Goal: Transaction & Acquisition: Purchase product/service

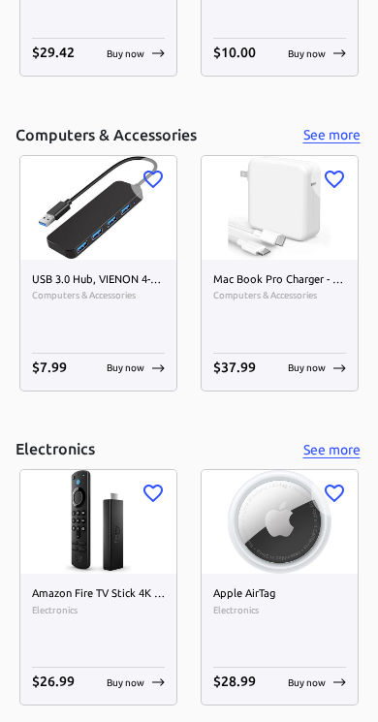
scroll to position [3245, 0]
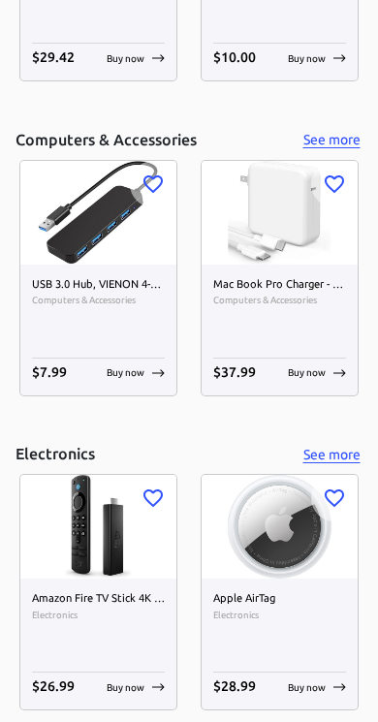
click at [127, 367] on p "Buy now" at bounding box center [126, 372] width 38 height 15
click at [137, 372] on p "Buy now" at bounding box center [126, 372] width 38 height 15
click at [135, 373] on p "Buy now" at bounding box center [126, 372] width 38 height 15
click at [146, 371] on div "Buy now" at bounding box center [136, 372] width 58 height 15
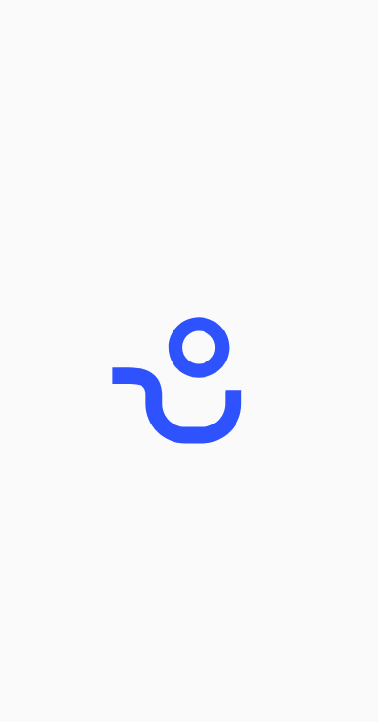
click at [158, 721] on html "USB 3.0 Hub, VIENON 4-Port USB Hub USB Splitter USB Expander for Laptop, Xbox, …" at bounding box center [189, 361] width 378 height 722
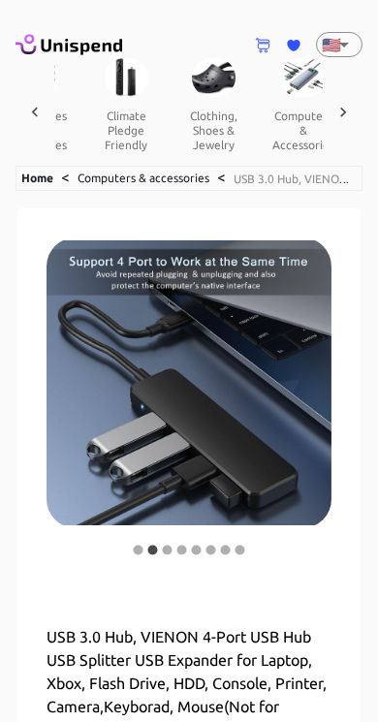
click at [191, 98] on button "clothing, shoes & jewelry" at bounding box center [213, 130] width 87 height 67
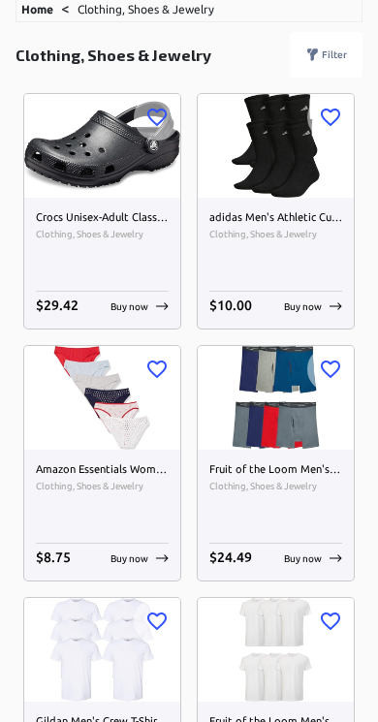
scroll to position [170, 0]
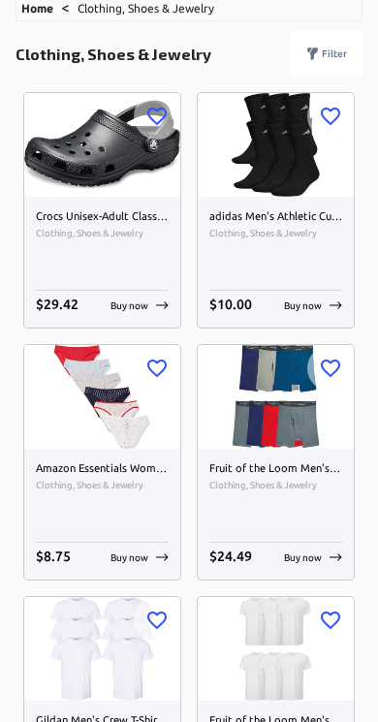
click at [279, 469] on h6 "Fruit of the Loom Men's Microfiber Boxer Briefs (Size XXL)" at bounding box center [275, 468] width 133 height 17
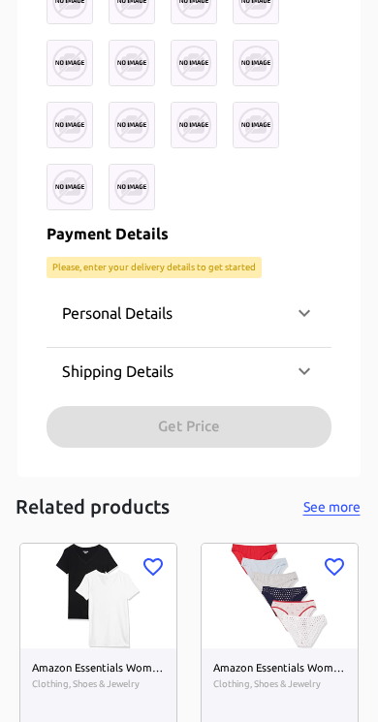
scroll to position [2097, 0]
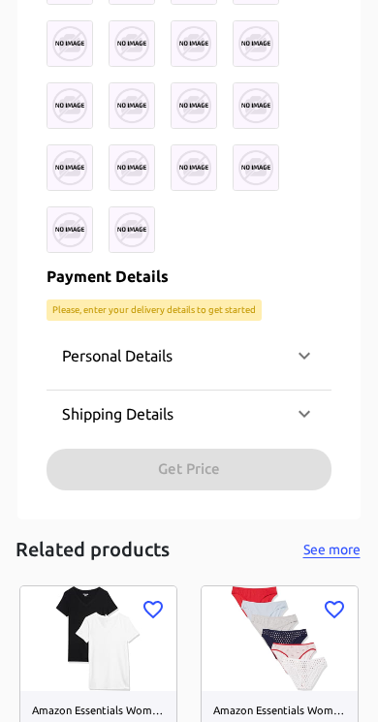
click at [299, 425] on div "Shipping Details" at bounding box center [189, 414] width 285 height 47
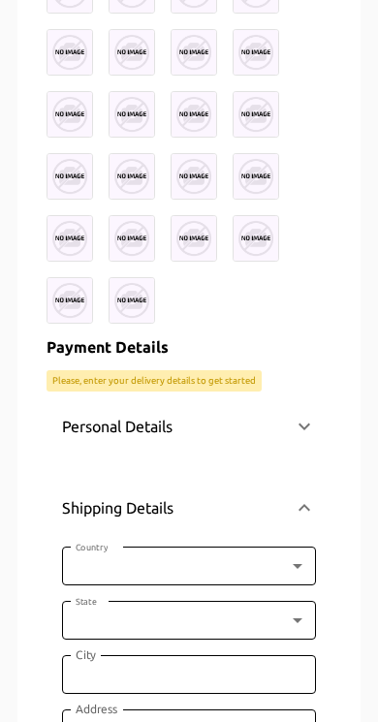
scroll to position [1963, 0]
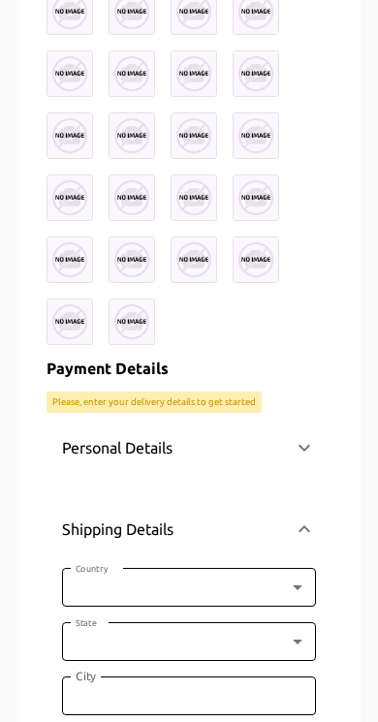
click at [295, 449] on icon at bounding box center [304, 447] width 23 height 23
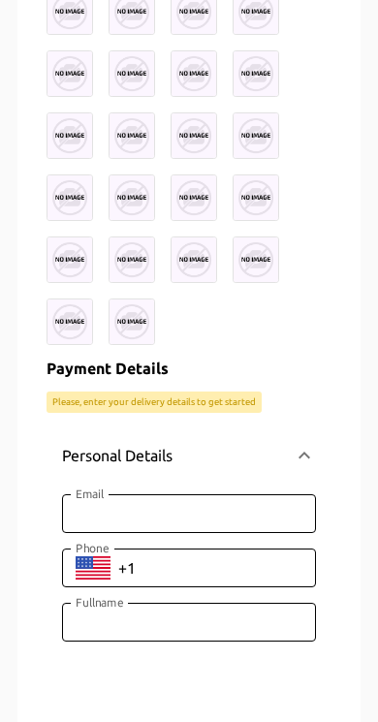
click at [303, 453] on icon at bounding box center [305, 455] width 12 height 7
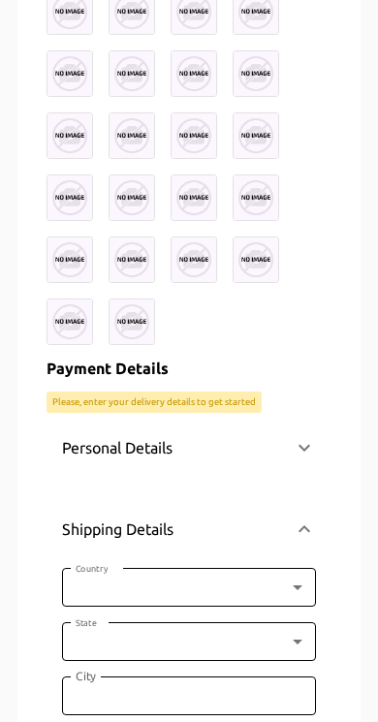
click at [308, 536] on icon at bounding box center [304, 529] width 23 height 23
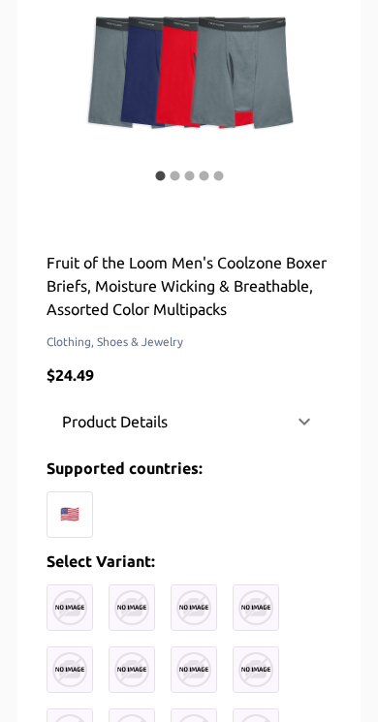
scroll to position [397, 0]
